Goal: Information Seeking & Learning: Learn about a topic

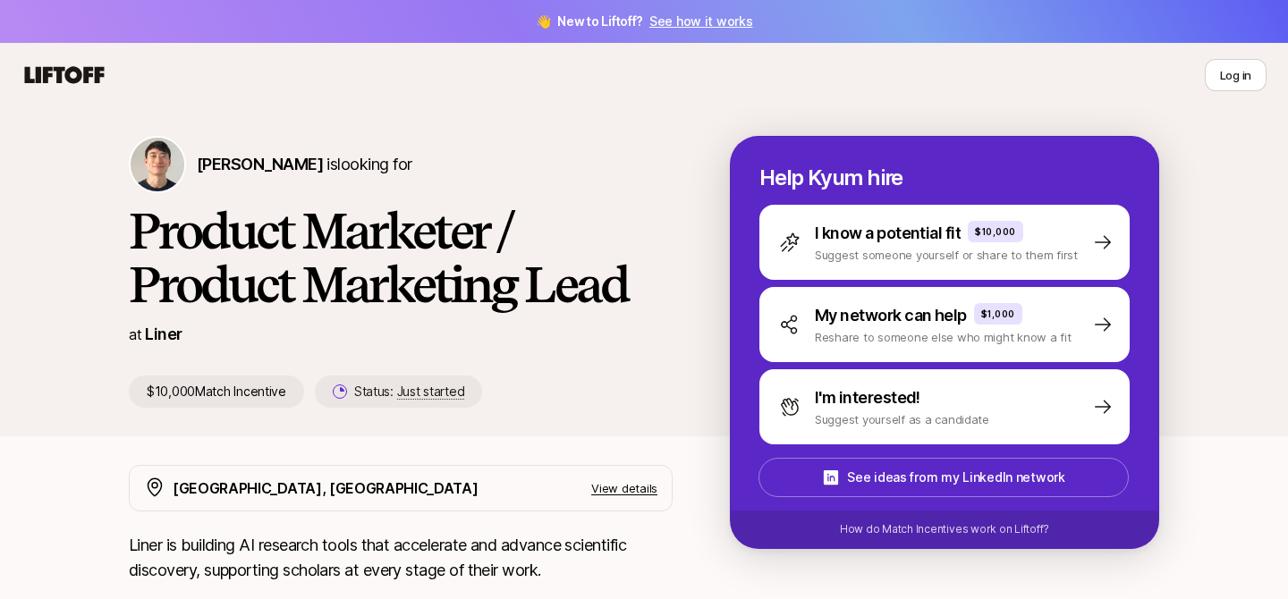
scroll to position [34, 0]
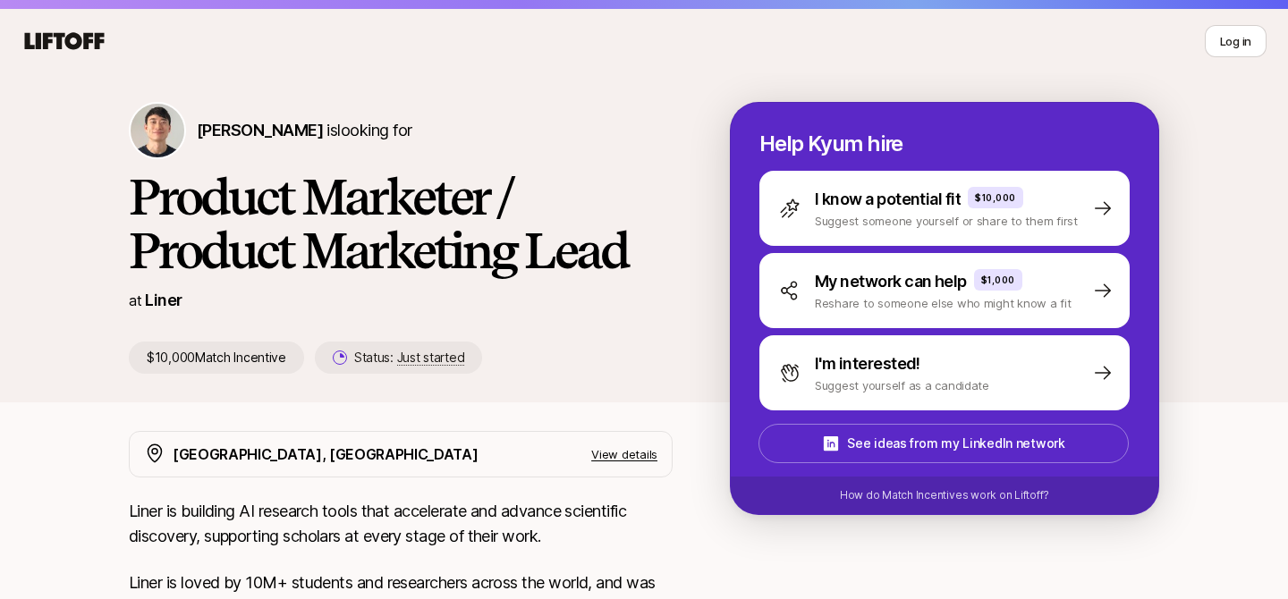
click at [576, 390] on div "[PERSON_NAME] is looking for Product Marketer / Product Marketing Lead at Liner…" at bounding box center [643, 252] width 1073 height 300
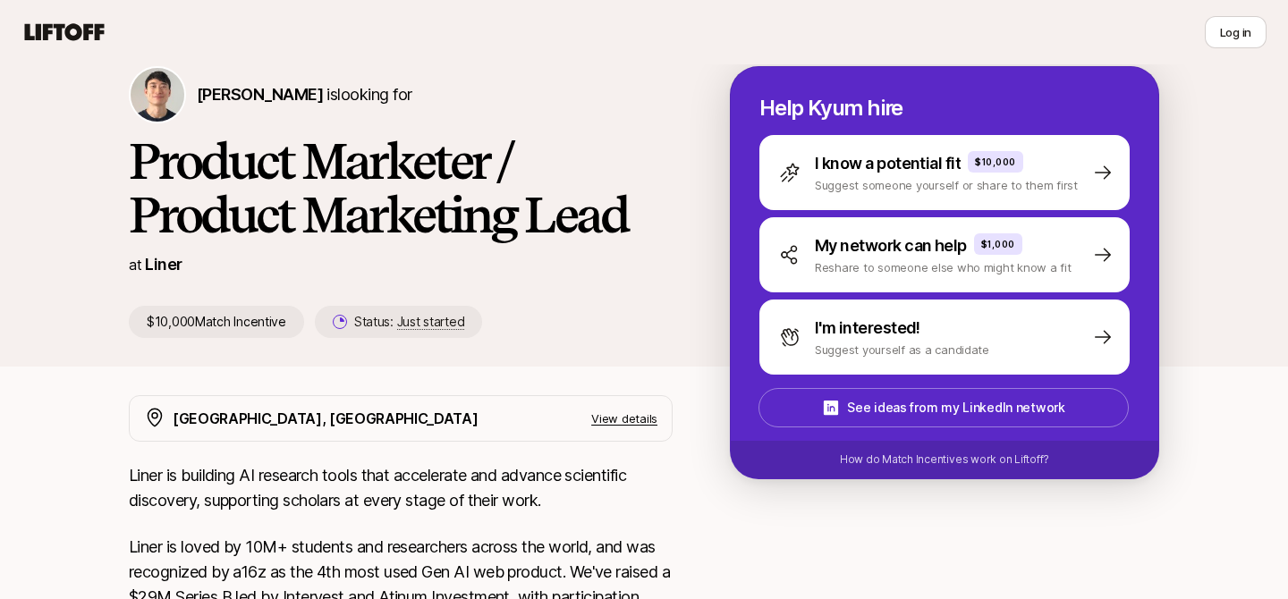
scroll to position [101, 0]
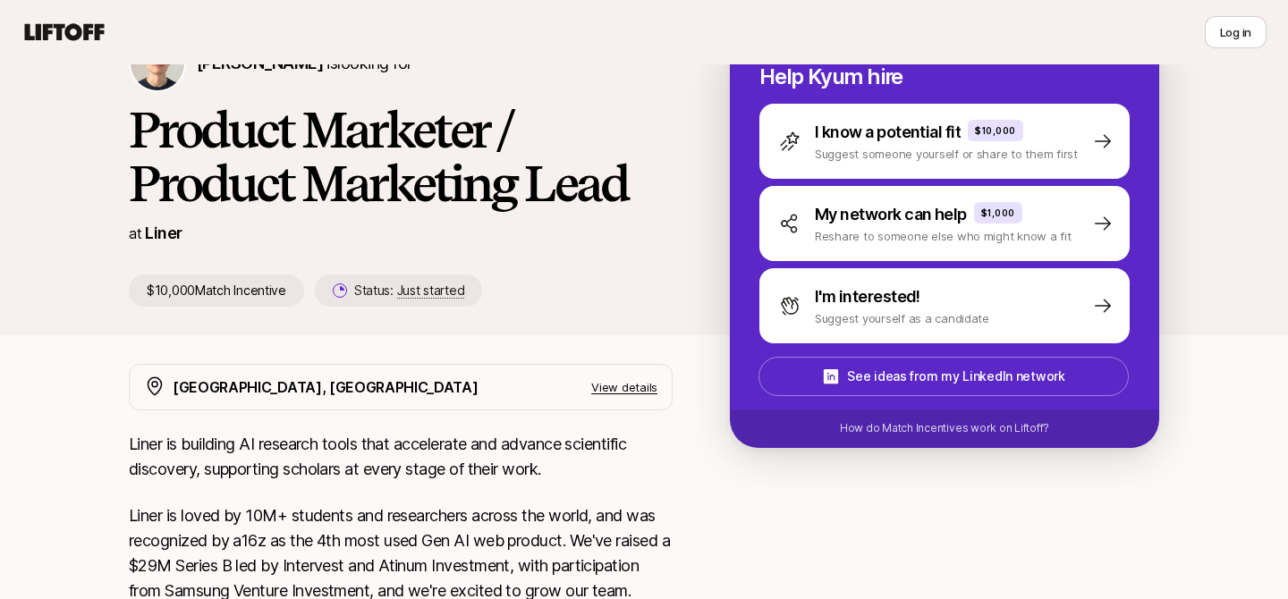
click at [550, 455] on p "Liner is building AI research tools that accelerate and advance scientific disc…" at bounding box center [401, 457] width 544 height 50
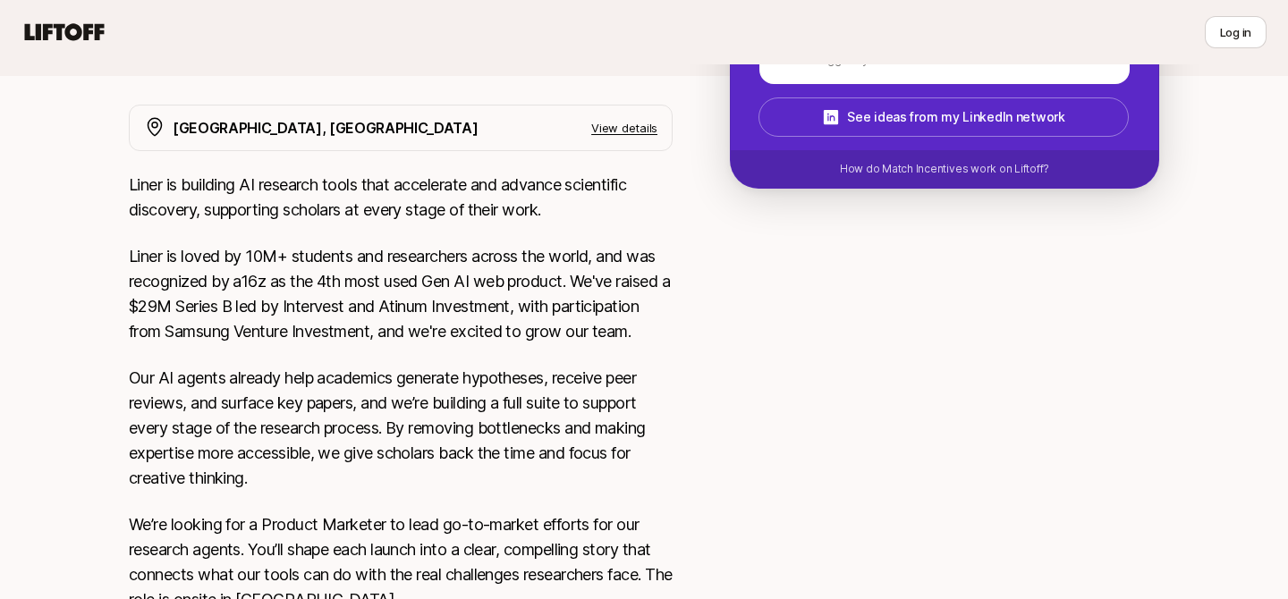
scroll to position [478, 0]
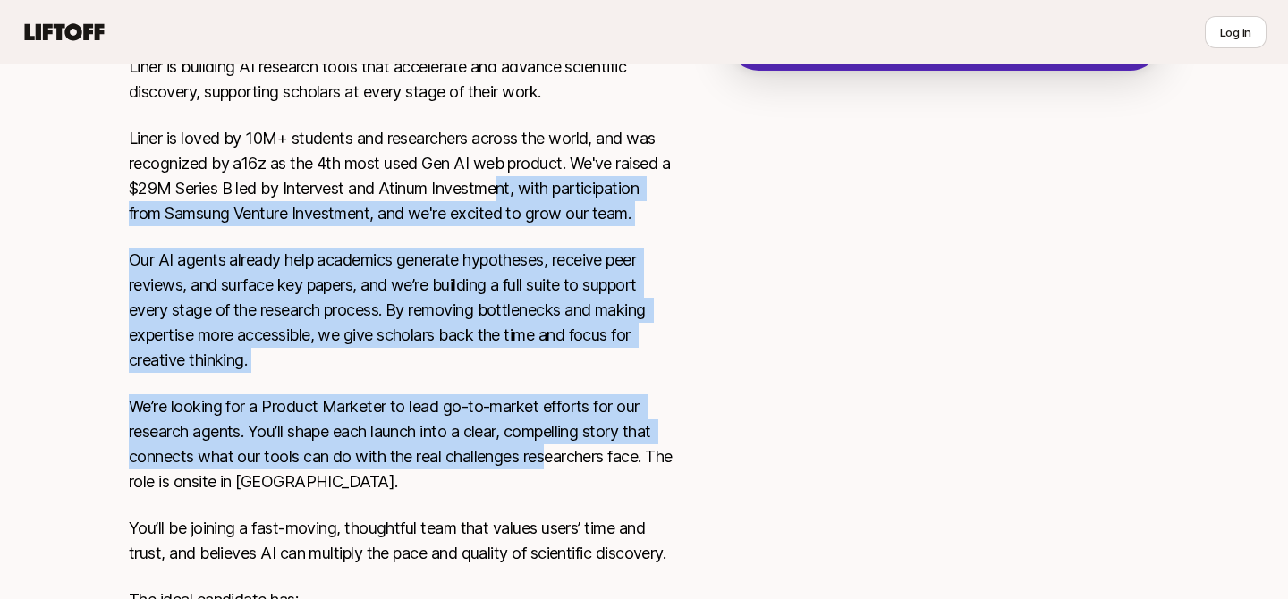
drag, startPoint x: 550, startPoint y: 453, endPoint x: 519, endPoint y: 162, distance: 293.1
click at [518, 164] on div "Liner is building AI research tools that accelerate and advance scientific disc…" at bounding box center [401, 489] width 544 height 869
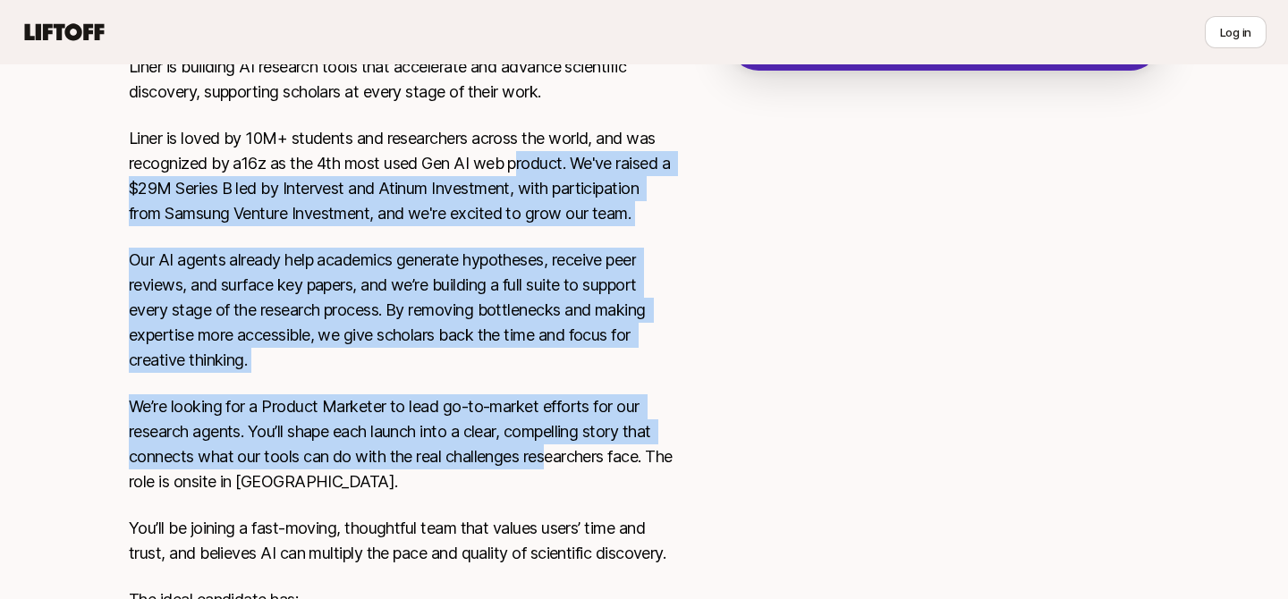
click at [519, 162] on p "Liner is loved by 10M+ students and researchers across the world, and was recog…" at bounding box center [401, 176] width 544 height 100
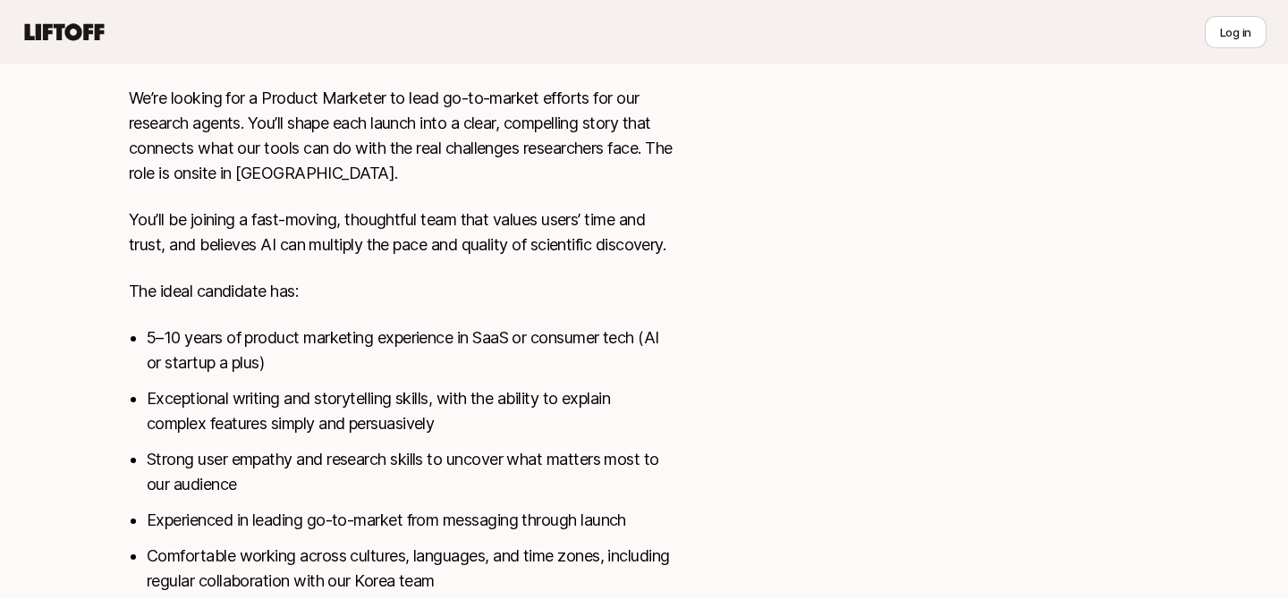
scroll to position [788, 0]
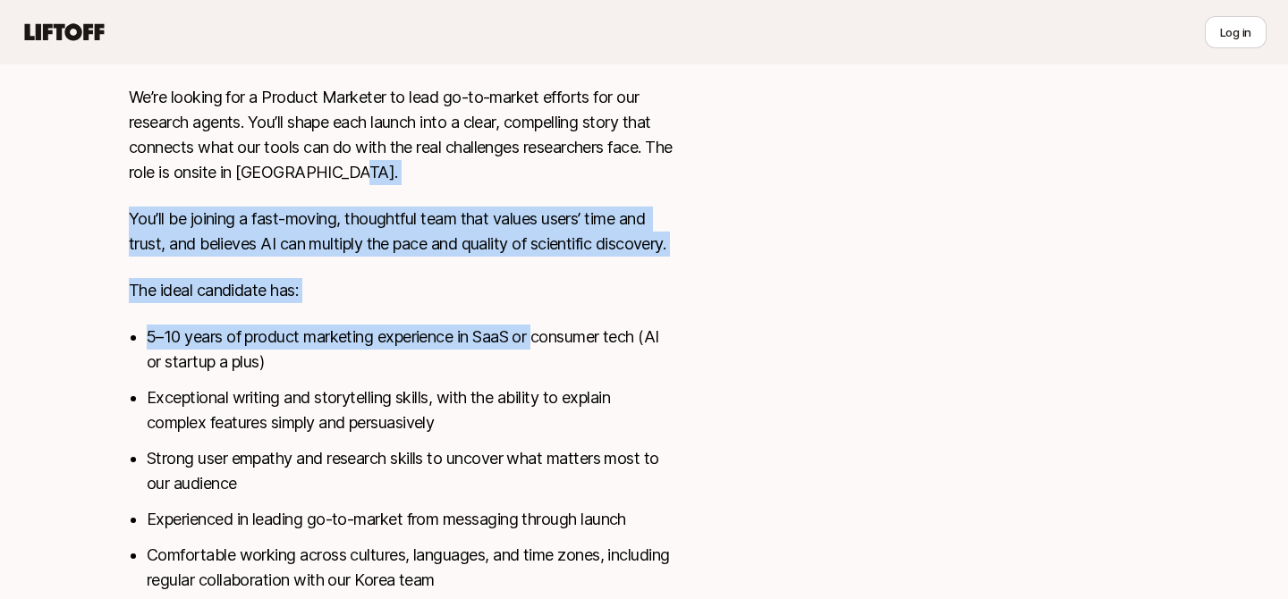
drag, startPoint x: 519, startPoint y: 162, endPoint x: 552, endPoint y: 375, distance: 215.2
click at [552, 376] on div "Liner is building AI research tools that accelerate and advance scientific disc…" at bounding box center [401, 179] width 544 height 869
click at [552, 375] on li "5–10 years of product marketing experience in SaaS or consumer tech (AI or star…" at bounding box center [410, 350] width 526 height 50
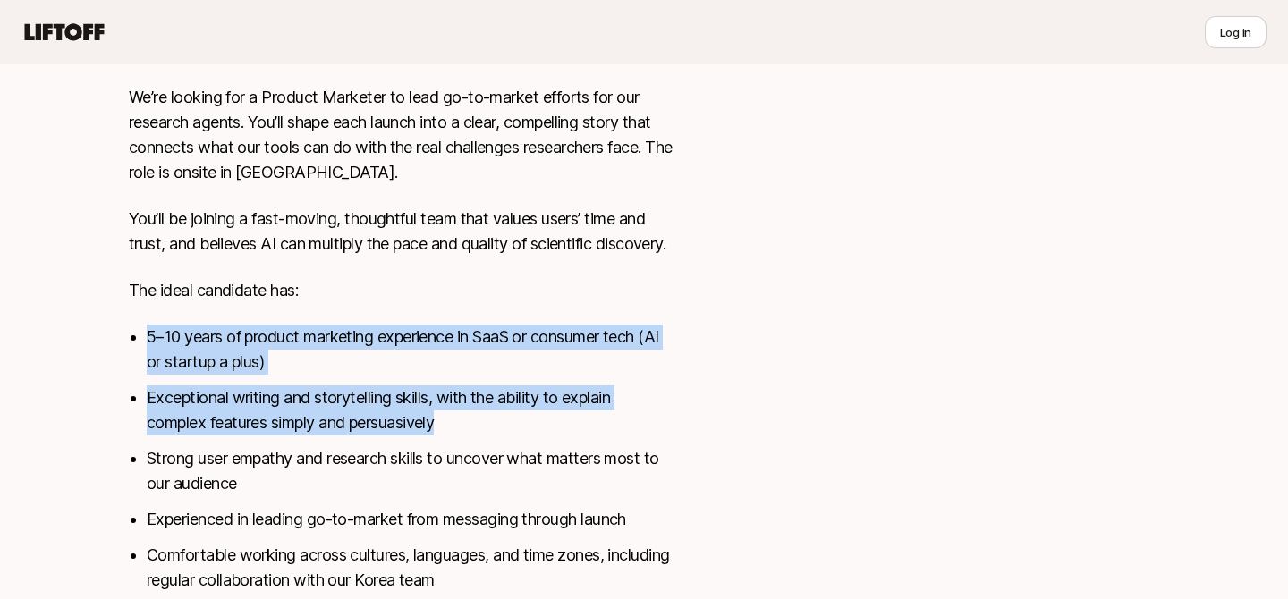
drag, startPoint x: 575, startPoint y: 443, endPoint x: 575, endPoint y: 342, distance: 101.0
click at [575, 342] on div "Liner is building AI research tools that accelerate and advance scientific disc…" at bounding box center [401, 179] width 544 height 869
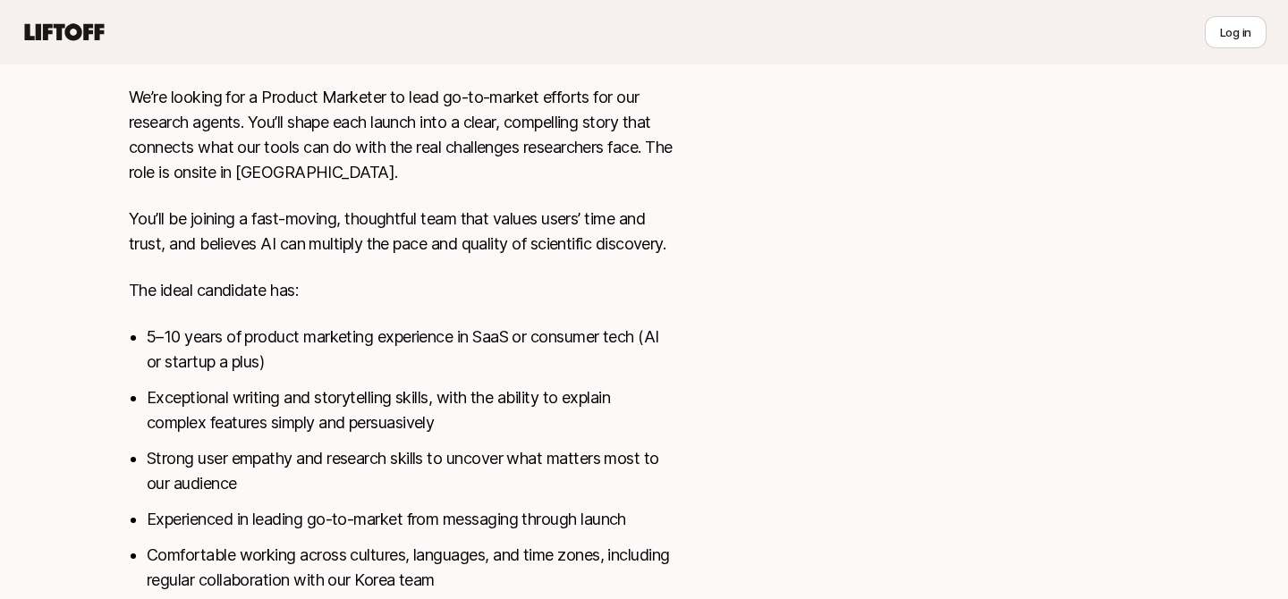
click at [568, 432] on li "Exceptional writing and storytelling skills, with the ability to explain comple…" at bounding box center [410, 410] width 526 height 50
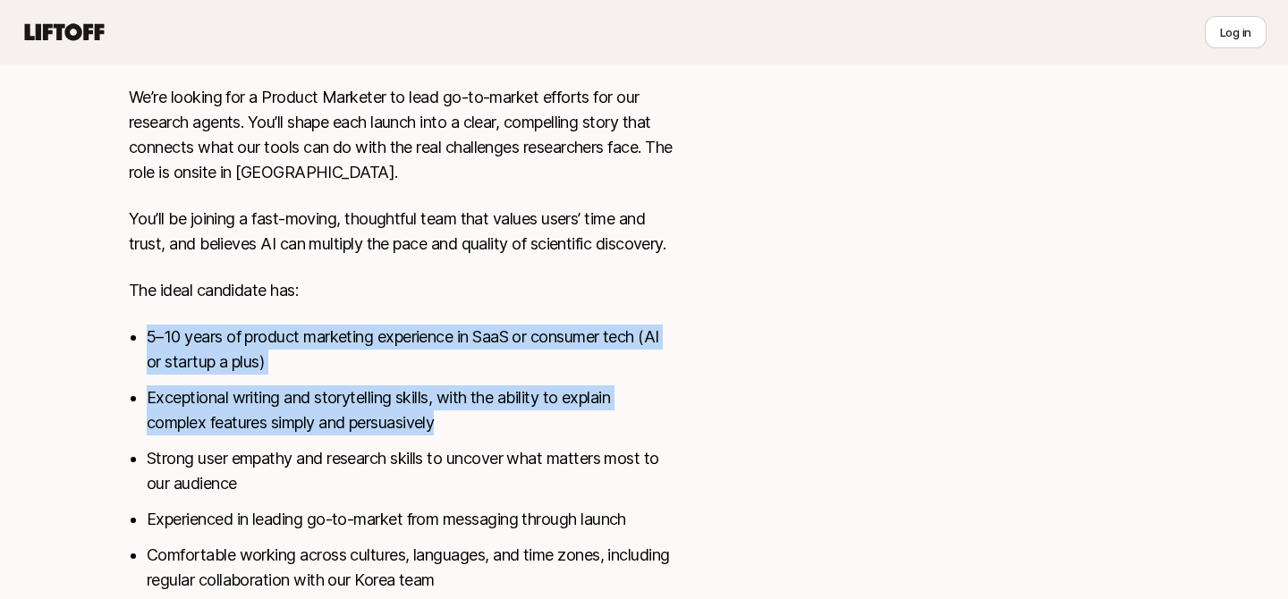
drag, startPoint x: 570, startPoint y: 452, endPoint x: 570, endPoint y: 339, distance: 113.6
click at [570, 339] on div "Liner is building AI research tools that accelerate and advance scientific disc…" at bounding box center [401, 179] width 544 height 869
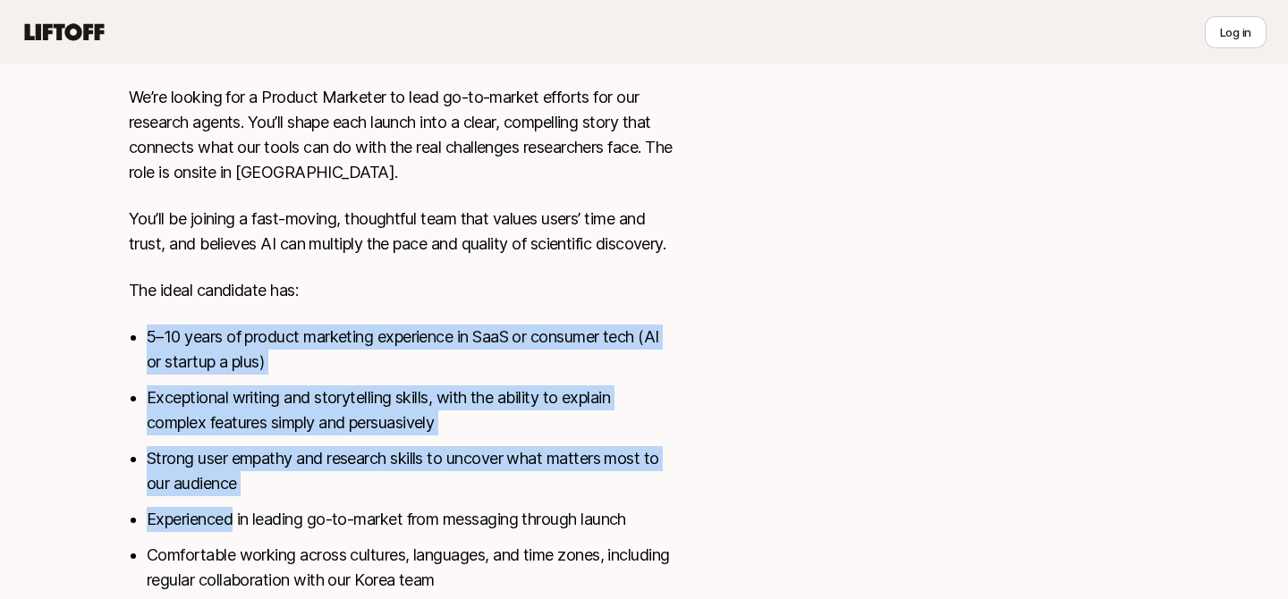
drag, startPoint x: 570, startPoint y: 339, endPoint x: 599, endPoint y: 527, distance: 189.9
click at [599, 528] on div "Liner is building AI research tools that accelerate and advance scientific disc…" at bounding box center [401, 179] width 544 height 869
click at [599, 527] on ul "5–10 years of product marketing experience in SaaS or consumer tech (AI or star…" at bounding box center [410, 459] width 526 height 268
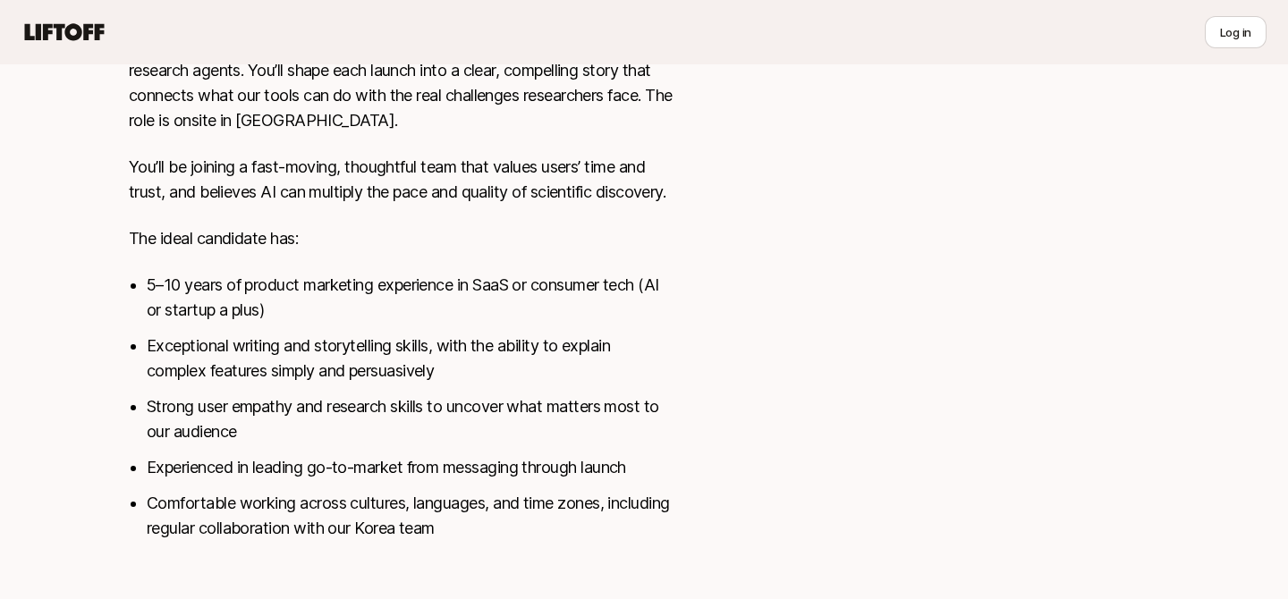
scroll to position [842, 0]
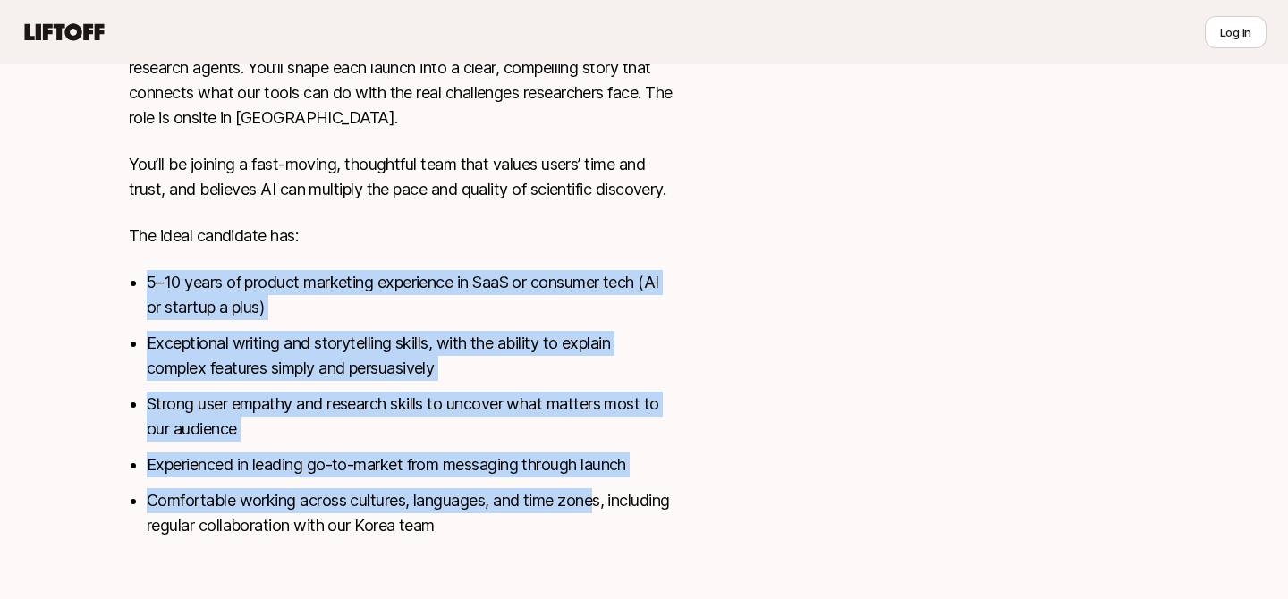
drag, startPoint x: 599, startPoint y: 527, endPoint x: 601, endPoint y: 284, distance: 242.3
click at [601, 284] on div "Liner is building AI research tools that accelerate and advance scientific disc…" at bounding box center [401, 125] width 544 height 869
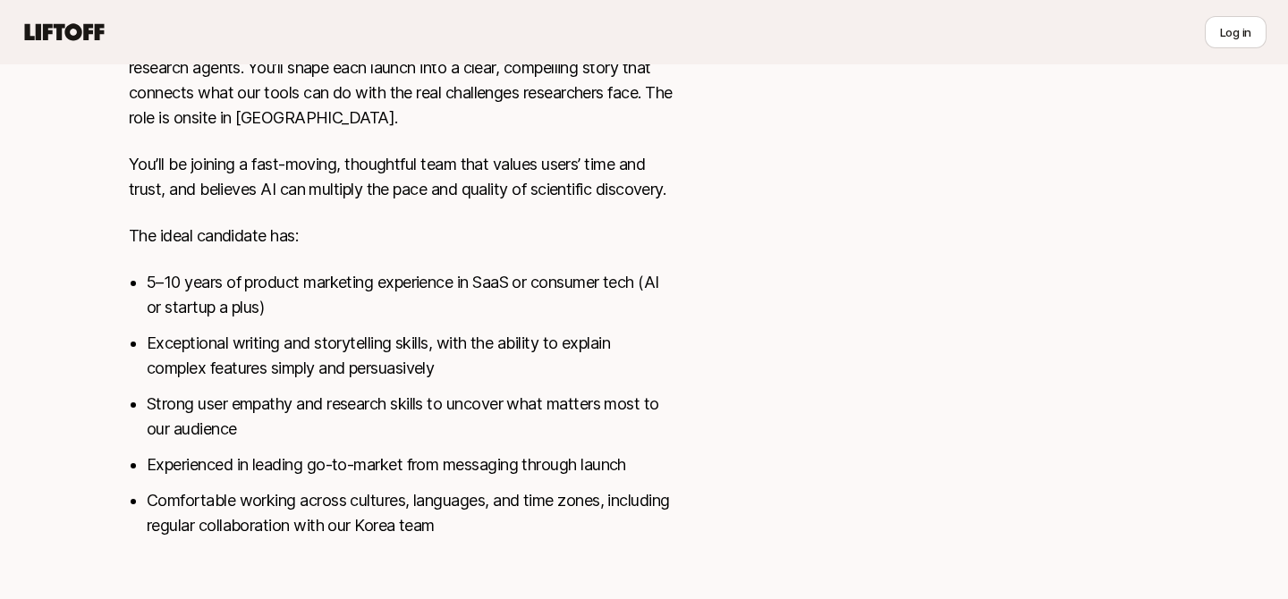
scroll to position [885, 0]
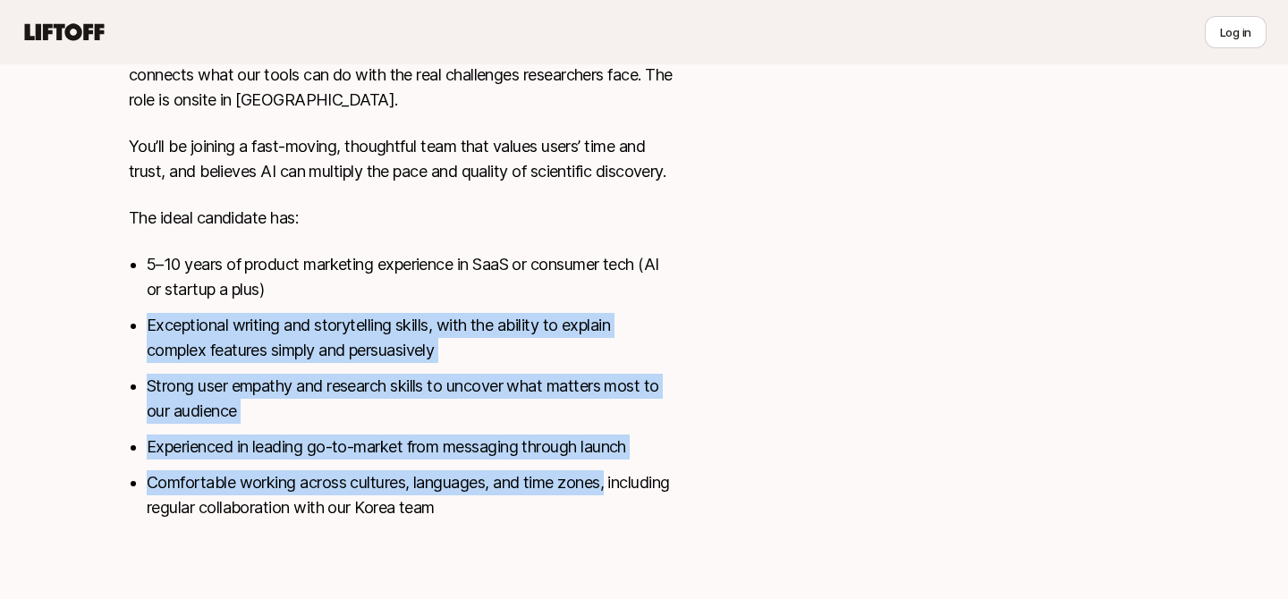
drag, startPoint x: 601, startPoint y: 337, endPoint x: 663, endPoint y: 481, distance: 157.0
click at [663, 482] on ul "5–10 years of product marketing experience in SaaS or consumer tech (AI or star…" at bounding box center [410, 386] width 526 height 268
click at [663, 481] on li "Comfortable working across cultures, languages, and time zones, including regul…" at bounding box center [410, 495] width 526 height 50
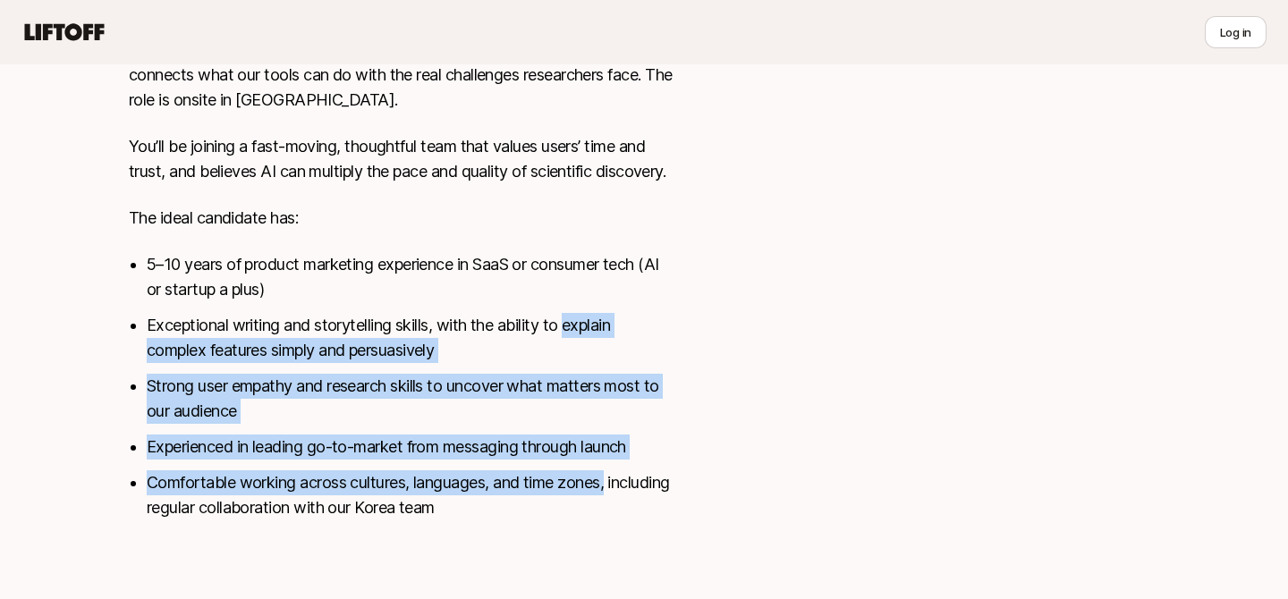
drag, startPoint x: 663, startPoint y: 481, endPoint x: 663, endPoint y: 316, distance: 165.4
click at [663, 316] on ul "5–10 years of product marketing experience in SaaS or consumer tech (AI or star…" at bounding box center [410, 386] width 526 height 268
click at [663, 316] on li "Exceptional writing and storytelling skills, with the ability to explain comple…" at bounding box center [410, 338] width 526 height 50
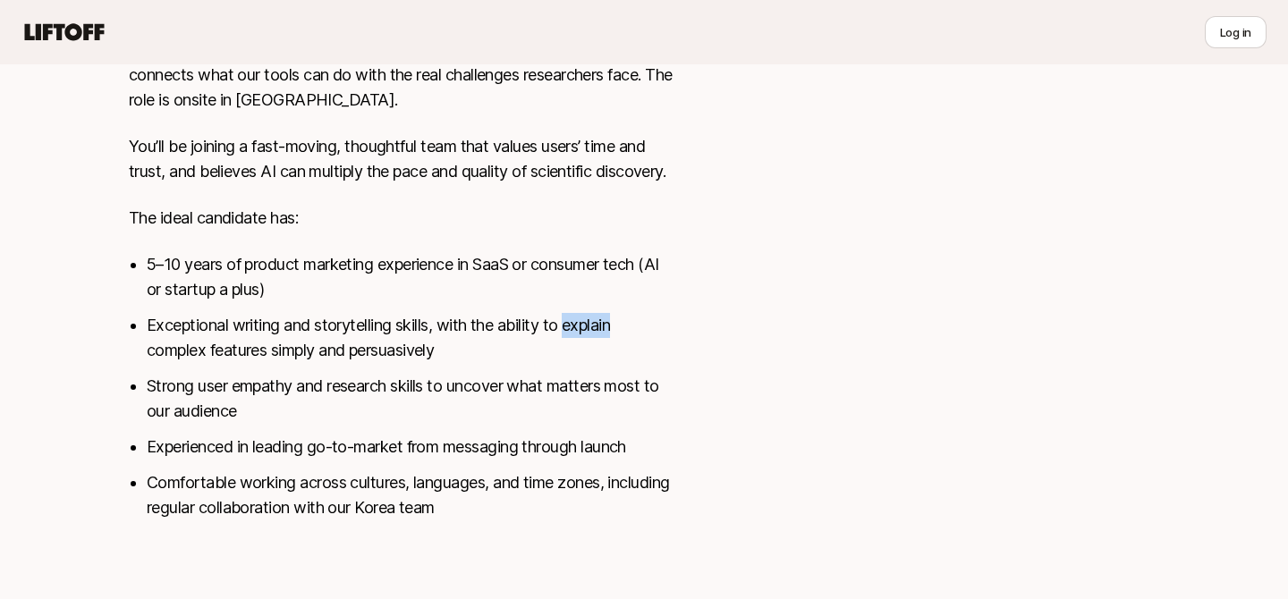
click at [663, 316] on li "Exceptional writing and storytelling skills, with the ability to explain comple…" at bounding box center [410, 338] width 526 height 50
click at [663, 318] on li "Exceptional writing and storytelling skills, with the ability to explain comple…" at bounding box center [410, 338] width 526 height 50
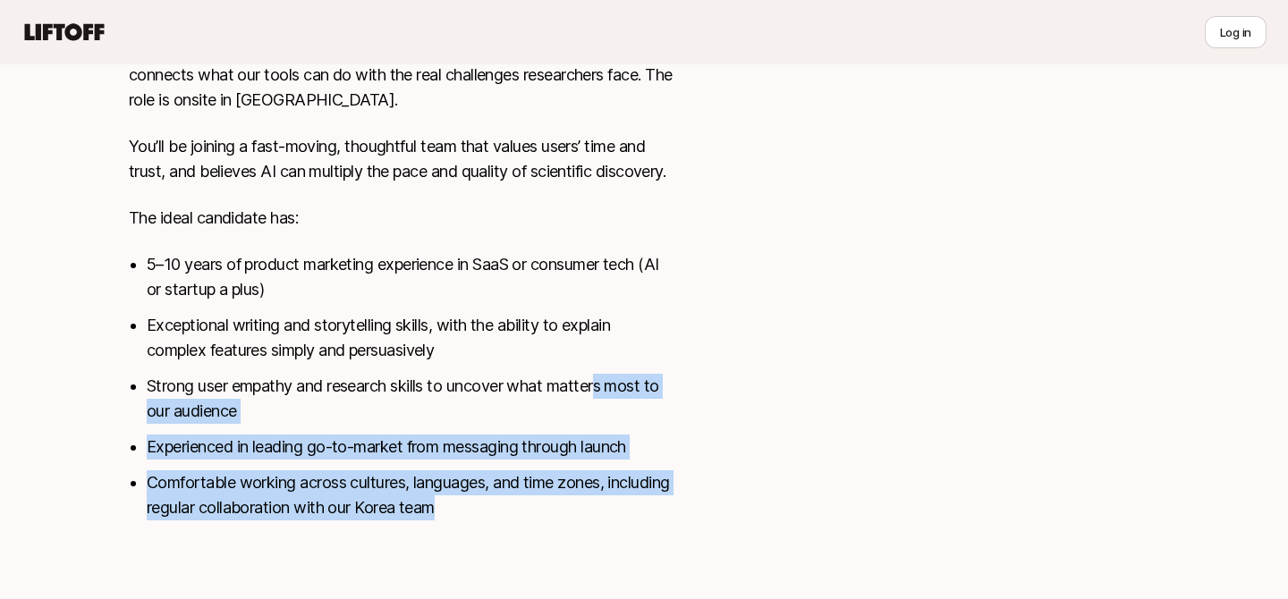
drag, startPoint x: 606, startPoint y: 384, endPoint x: 630, endPoint y: 528, distance: 146.0
click at [630, 528] on div "Liner is building AI research tools that accelerate and advance scientific disc…" at bounding box center [401, 107] width 544 height 869
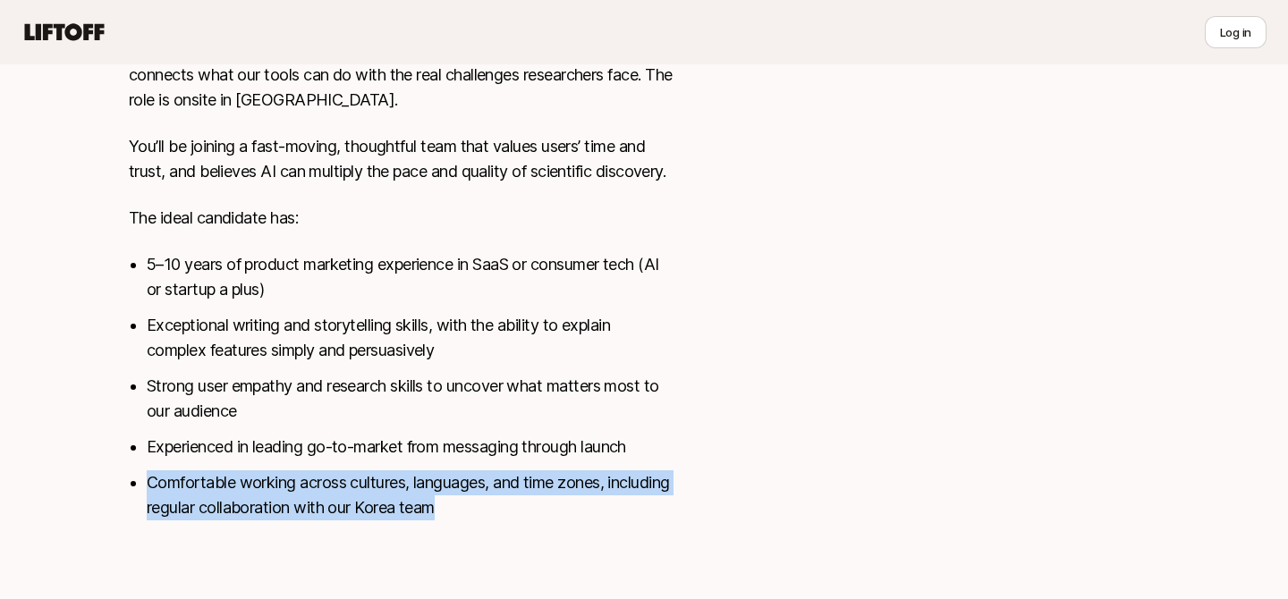
drag, startPoint x: 630, startPoint y: 528, endPoint x: 676, endPoint y: 458, distance: 84.1
click at [676, 458] on div "[GEOGRAPHIC_DATA], [GEOGRAPHIC_DATA] View details Liner is building AI research…" at bounding box center [643, 73] width 1073 height 937
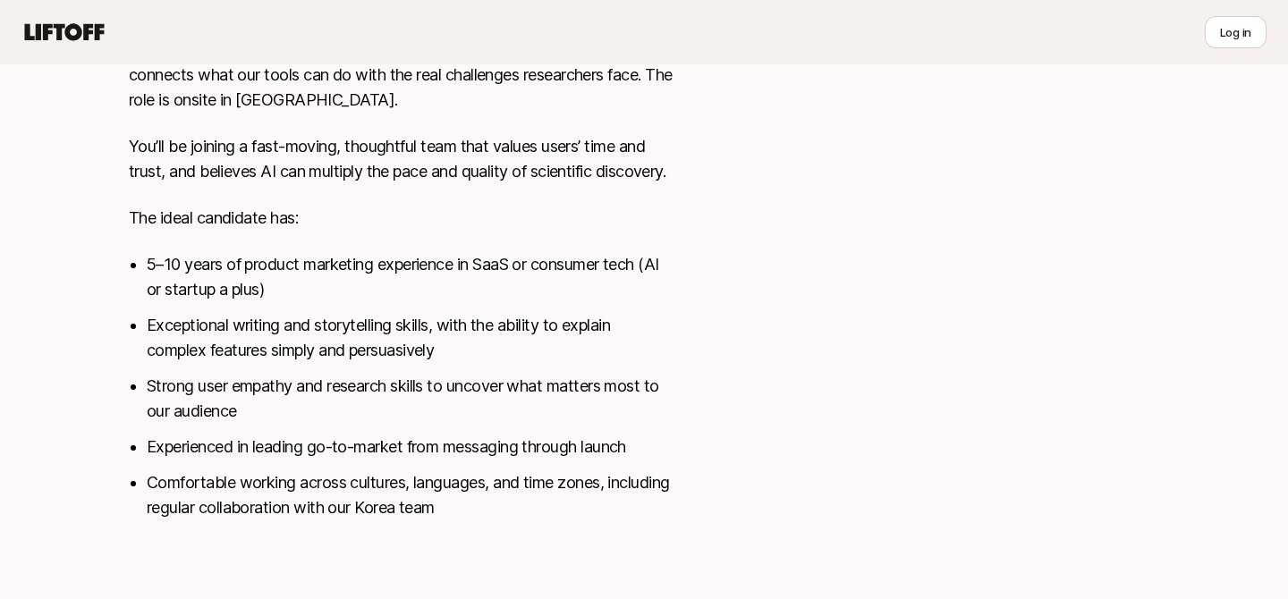
click at [679, 462] on div "[GEOGRAPHIC_DATA], [GEOGRAPHIC_DATA] View details Liner is building AI research…" at bounding box center [643, 73] width 1073 height 937
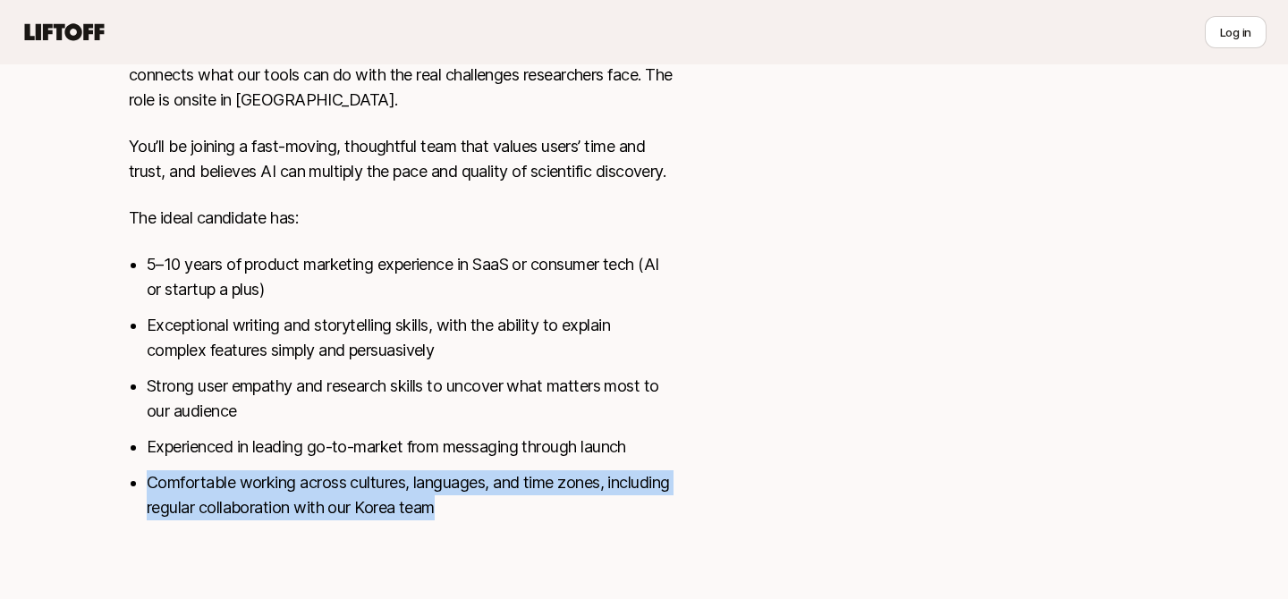
drag, startPoint x: 680, startPoint y: 465, endPoint x: 681, endPoint y: 547, distance: 82.3
click at [681, 547] on div "[GEOGRAPHIC_DATA], [GEOGRAPHIC_DATA] View details Liner is building AI research…" at bounding box center [643, 95] width 1073 height 980
click at [679, 545] on div "[GEOGRAPHIC_DATA], [GEOGRAPHIC_DATA] View details Liner is building AI research…" at bounding box center [643, 95] width 1073 height 980
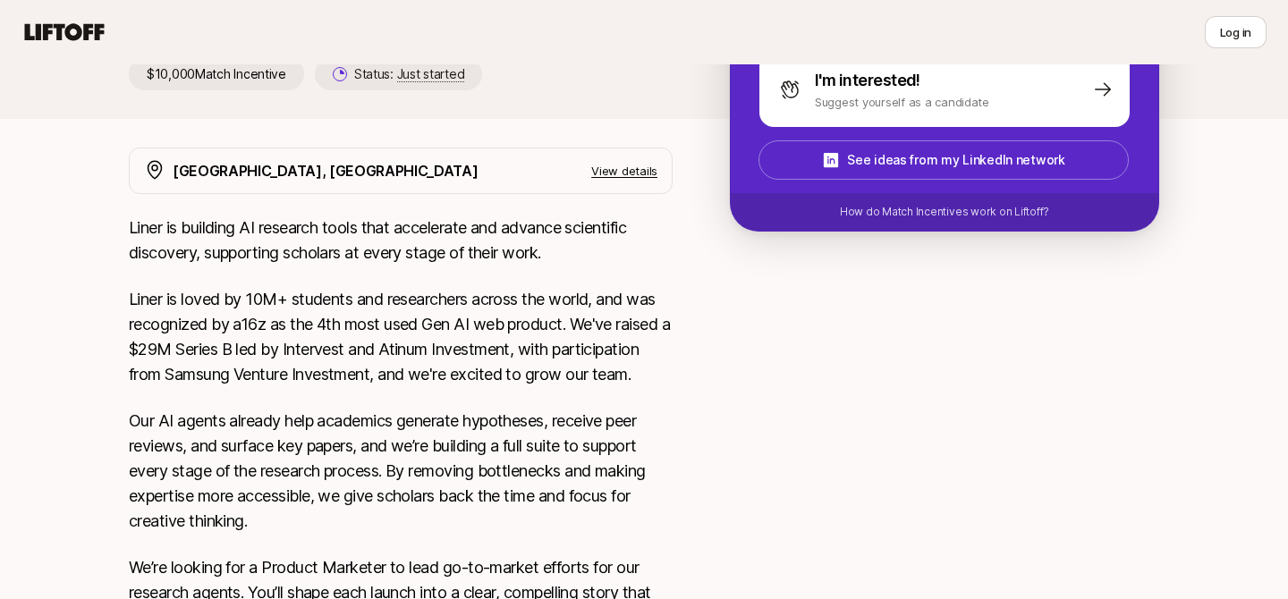
scroll to position [0, 0]
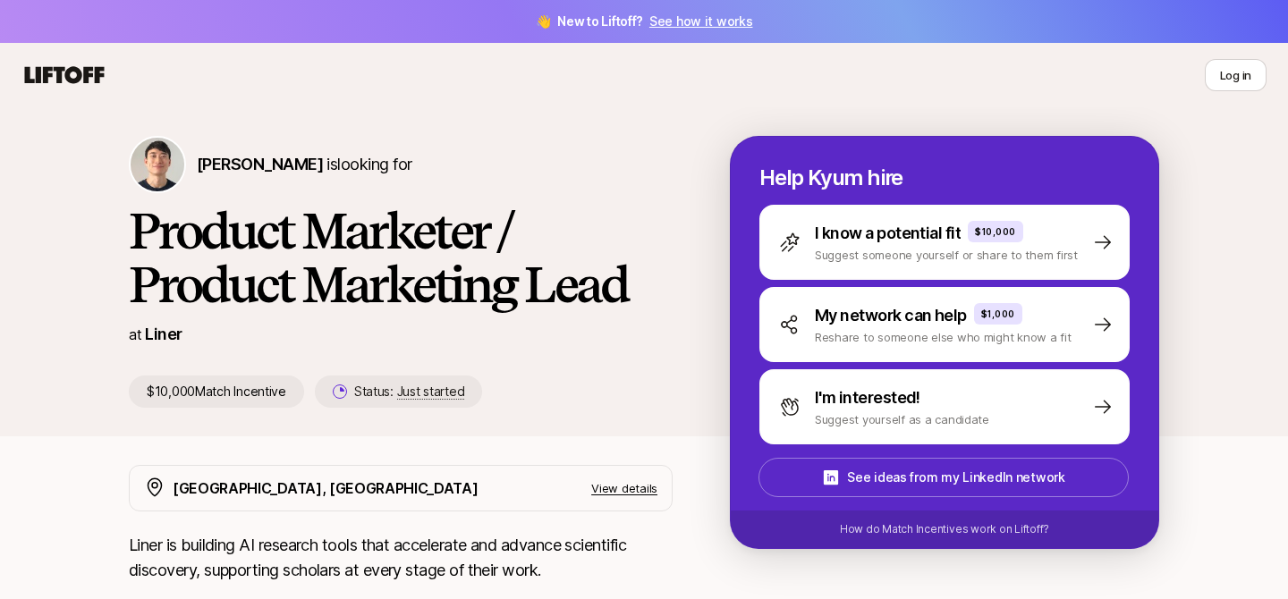
click at [590, 415] on div "[PERSON_NAME] is looking for Product Marketer / Product Marketing Lead at Liner…" at bounding box center [643, 286] width 1073 height 300
click at [325, 215] on h1 "Product Marketer / Product Marketing Lead" at bounding box center [401, 257] width 544 height 107
